Goal: Task Accomplishment & Management: Manage account settings

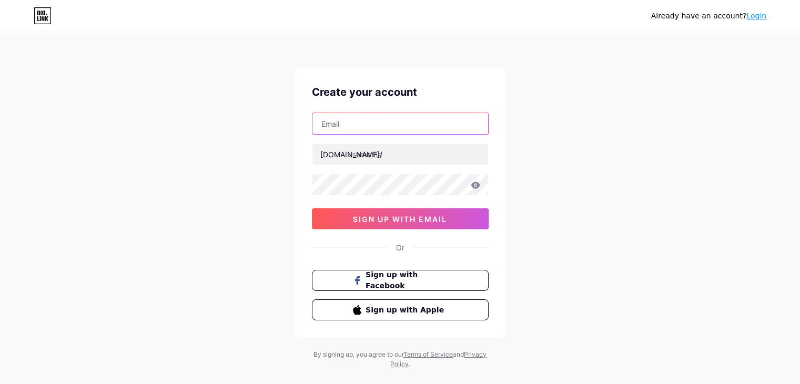
click at [377, 125] on input "text" at bounding box center [401, 123] width 176 height 21
type input "[EMAIL_ADDRESS][DOMAIN_NAME]"
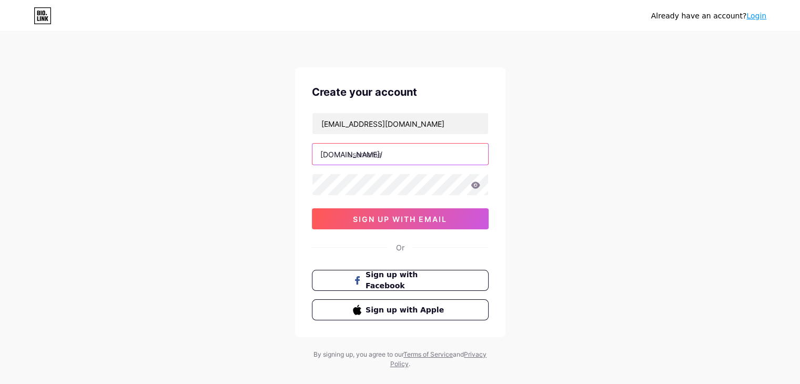
click at [378, 156] on input "text" at bounding box center [401, 154] width 176 height 21
paste input "monasinha"
type input "monasinha"
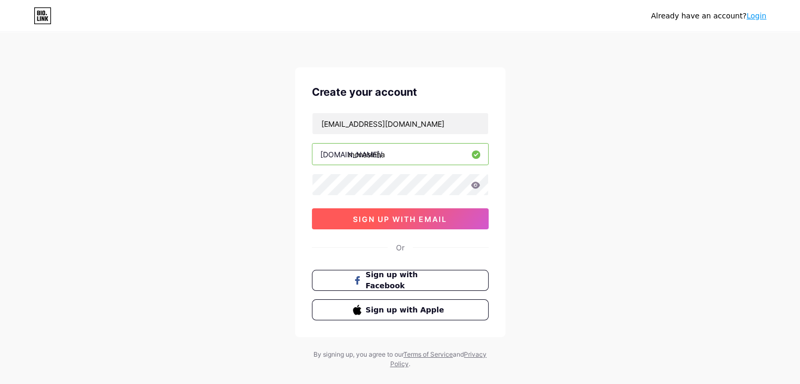
click at [391, 221] on span "sign up with email" at bounding box center [400, 219] width 94 height 9
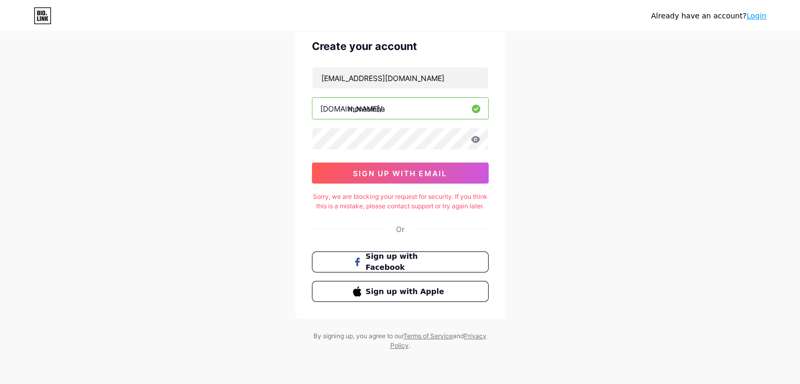
scroll to position [55, 0]
click at [386, 169] on span "sign up with email" at bounding box center [400, 173] width 94 height 9
click at [390, 102] on input "monasinha" at bounding box center [401, 108] width 176 height 21
click at [425, 71] on input "[EMAIL_ADDRESS][DOMAIN_NAME]" at bounding box center [401, 77] width 176 height 21
drag, startPoint x: 336, startPoint y: 80, endPoint x: 281, endPoint y: 82, distance: 55.3
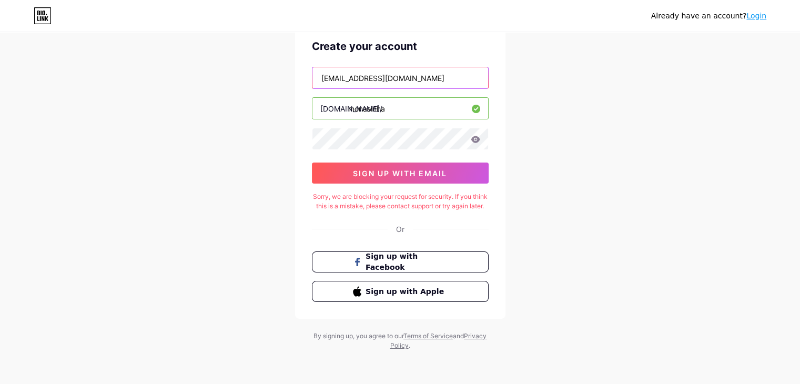
click at [281, 82] on div "Already have an account? Login Create your account monasinha304@gmail.com bio.l…" at bounding box center [400, 169] width 800 height 430
type input "[EMAIL_ADDRESS][DOMAIN_NAME]"
click at [509, 142] on div "Already have an account? Login Create your account monasinha304@gmail.com bio.l…" at bounding box center [400, 169] width 800 height 430
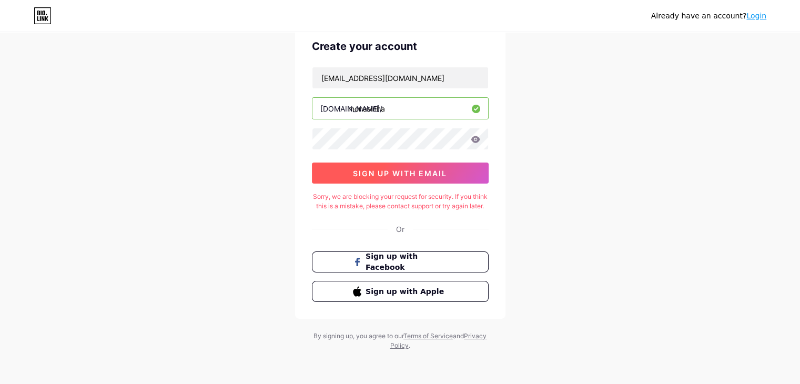
click at [451, 163] on button "sign up with email" at bounding box center [400, 173] width 177 height 21
drag, startPoint x: 44, startPoint y: 22, endPoint x: 44, endPoint y: 34, distance: 12.1
click at [44, 22] on icon at bounding box center [43, 15] width 18 height 17
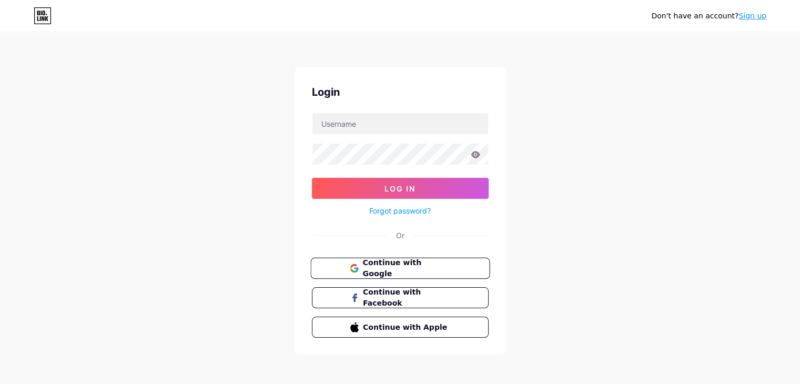
click at [413, 265] on span "Continue with Google" at bounding box center [406, 268] width 88 height 23
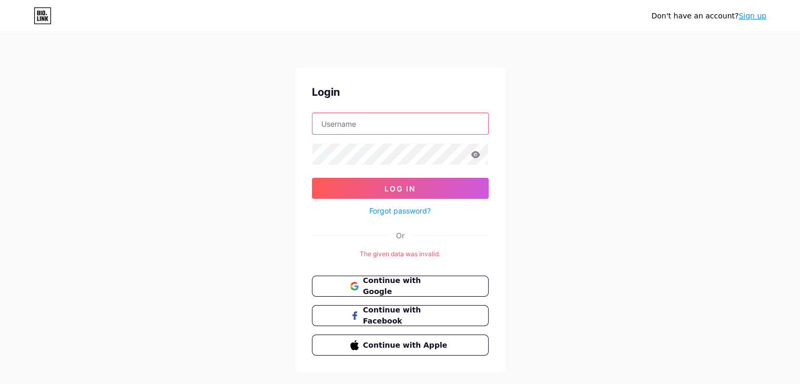
click at [381, 123] on input "text" at bounding box center [401, 123] width 176 height 21
type input "[EMAIL_ADDRESS][DOMAIN_NAME]"
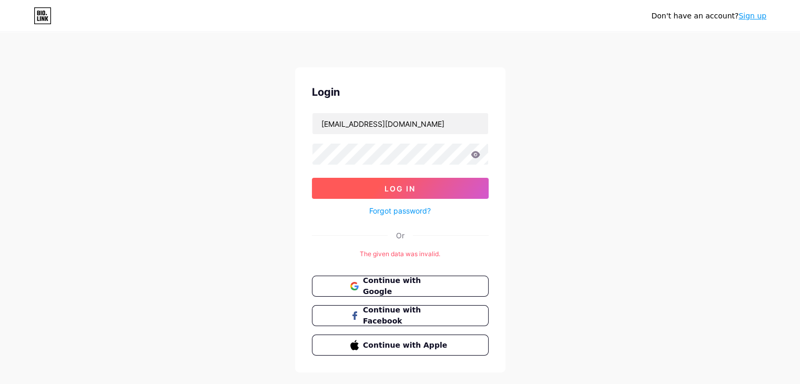
click at [375, 190] on button "Log In" at bounding box center [400, 188] width 177 height 21
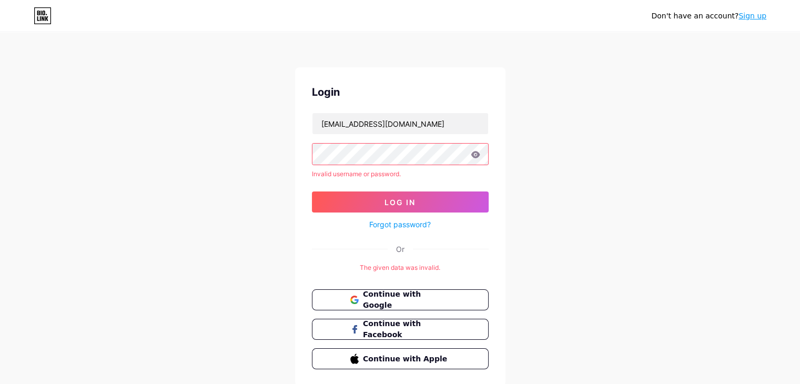
click at [396, 168] on form "monasinha304@gmail.com Invalid username or password. Log In Forgot password?" at bounding box center [400, 172] width 177 height 118
click at [387, 301] on span "Continue with Google" at bounding box center [406, 300] width 88 height 23
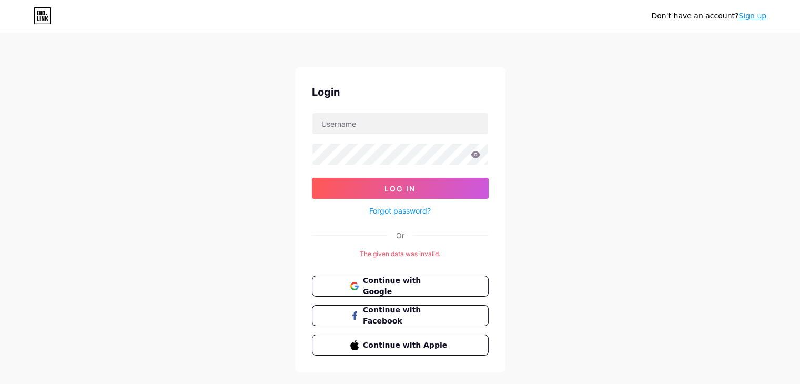
scroll to position [21, 0]
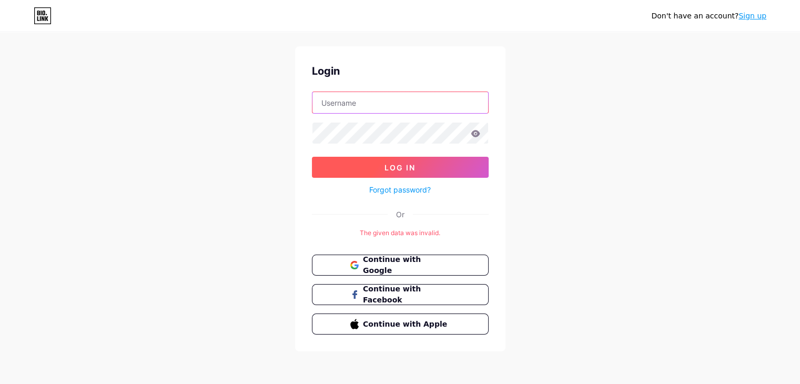
type input "[EMAIL_ADDRESS][DOMAIN_NAME]"
click at [404, 168] on span "Log In" at bounding box center [400, 167] width 31 height 9
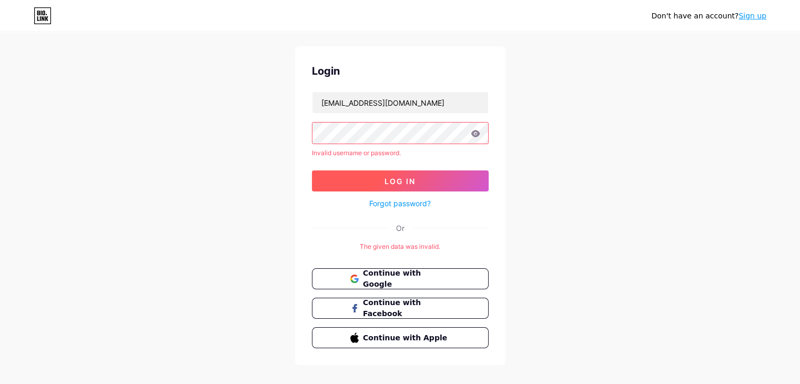
click at [425, 174] on button "Log In" at bounding box center [400, 180] width 177 height 21
click at [472, 133] on icon at bounding box center [475, 133] width 9 height 7
click at [476, 135] on icon at bounding box center [475, 133] width 9 height 7
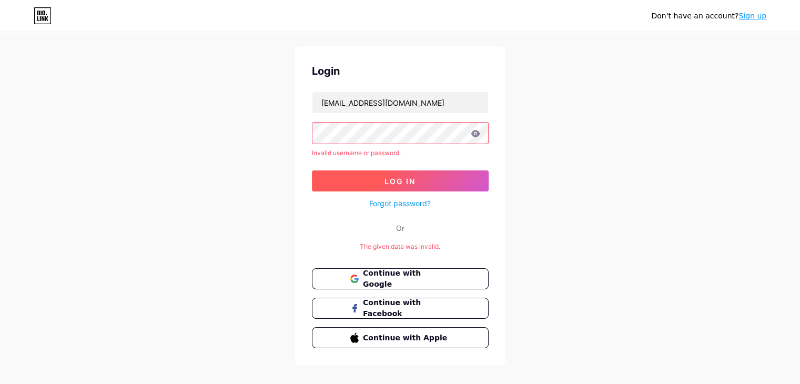
click at [463, 179] on button "Log In" at bounding box center [400, 180] width 177 height 21
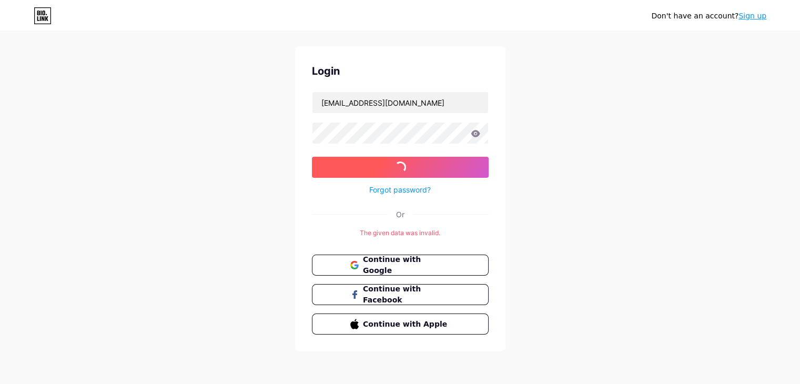
click at [463, 179] on div "Forgot password?" at bounding box center [400, 187] width 177 height 18
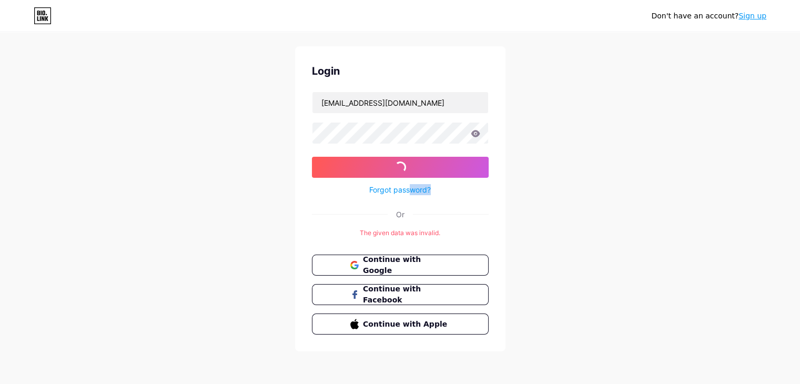
click at [463, 179] on div "Forgot password?" at bounding box center [400, 187] width 177 height 18
click at [462, 178] on div "Forgot password?" at bounding box center [400, 187] width 177 height 18
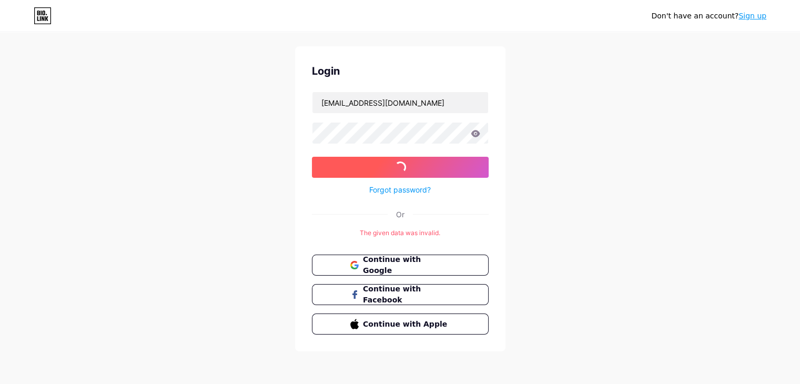
click at [461, 177] on button "Log In" at bounding box center [400, 167] width 177 height 21
